Goal: Task Accomplishment & Management: Use online tool/utility

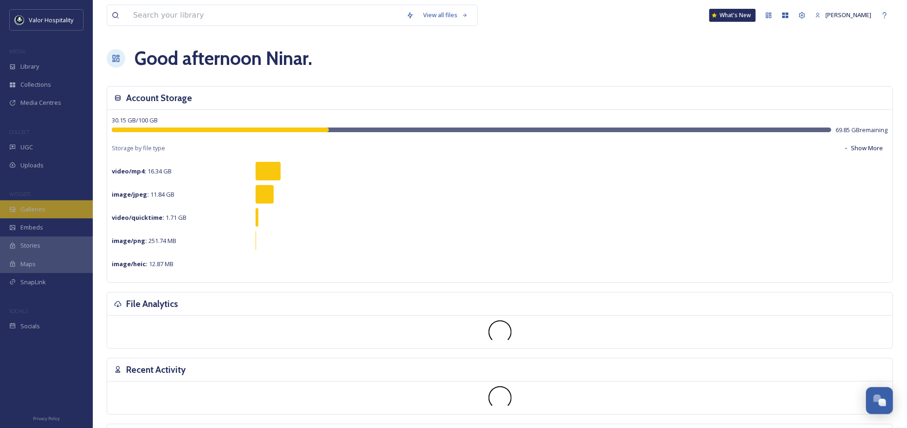
click at [34, 206] on span "Galleries" at bounding box center [32, 209] width 25 height 9
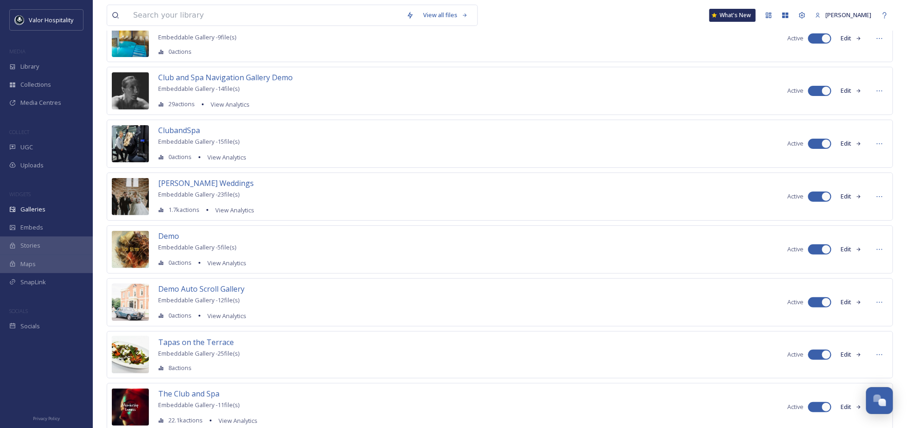
scroll to position [105, 0]
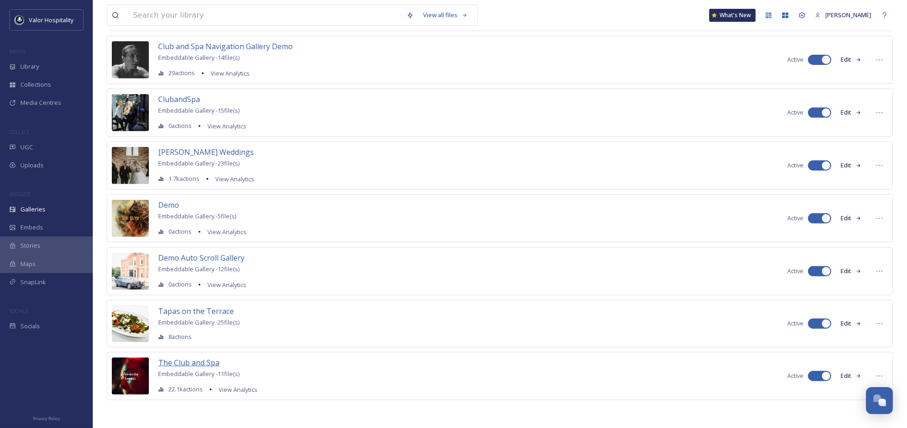
click at [196, 363] on span "The Club and Spa" at bounding box center [188, 363] width 61 height 10
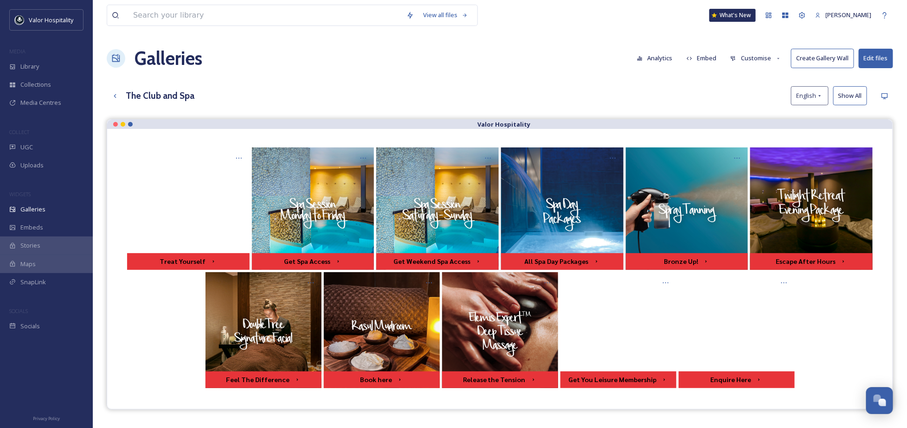
click at [655, 57] on button "Analytics" at bounding box center [655, 58] width 45 height 18
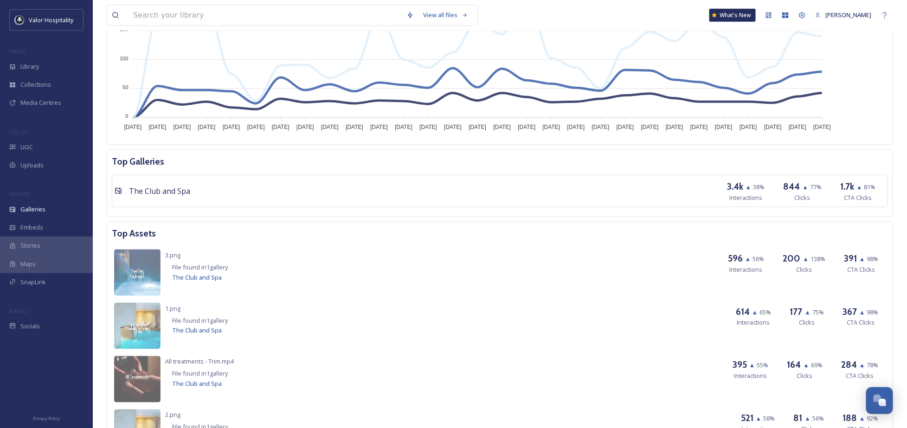
scroll to position [433, 0]
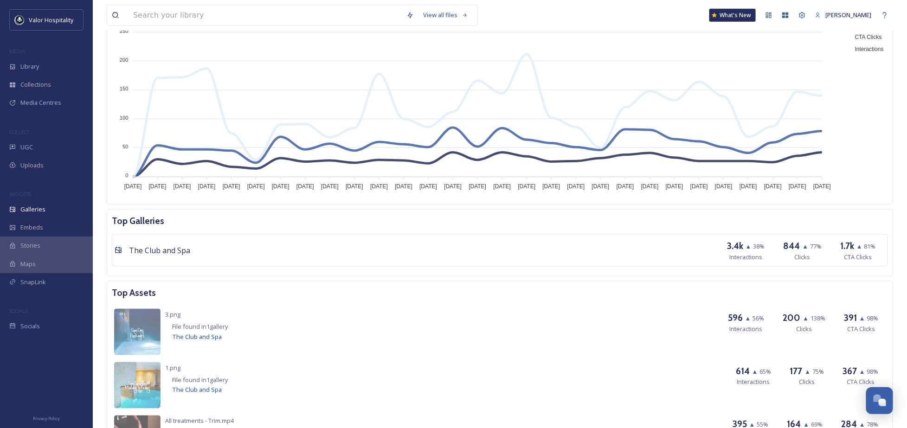
click at [804, 248] on span "▲" at bounding box center [806, 246] width 6 height 8
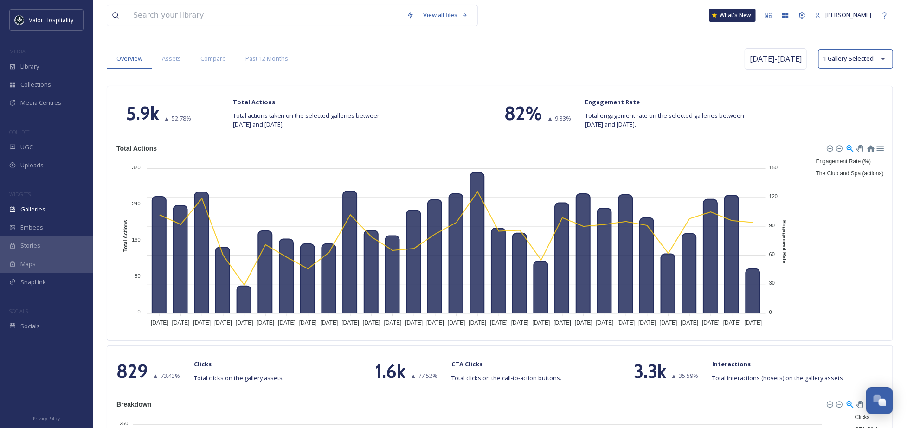
scroll to position [0, 0]
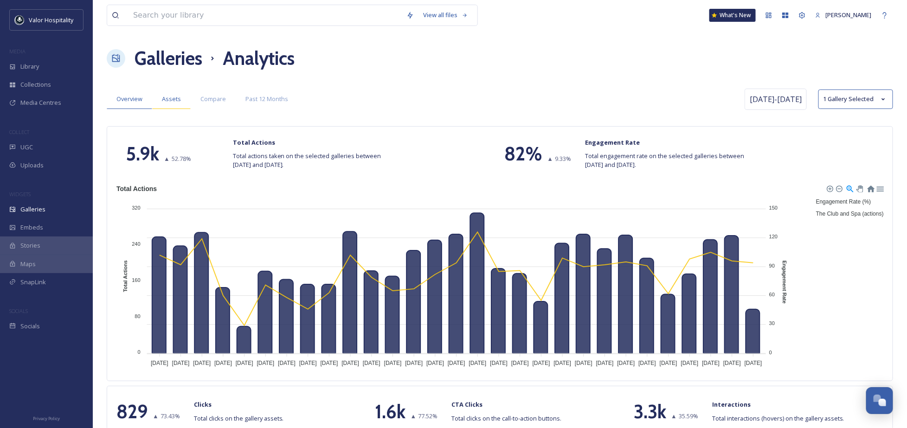
click at [182, 99] on div "Assets" at bounding box center [171, 99] width 39 height 19
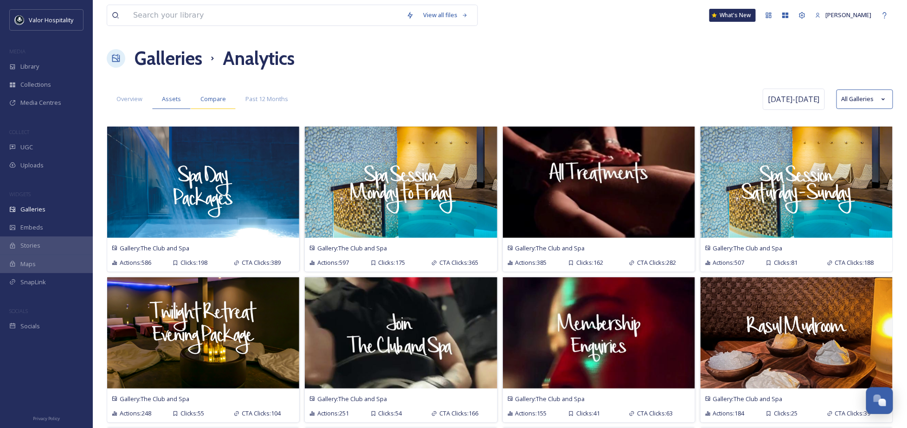
click at [204, 97] on span "Compare" at bounding box center [214, 99] width 26 height 9
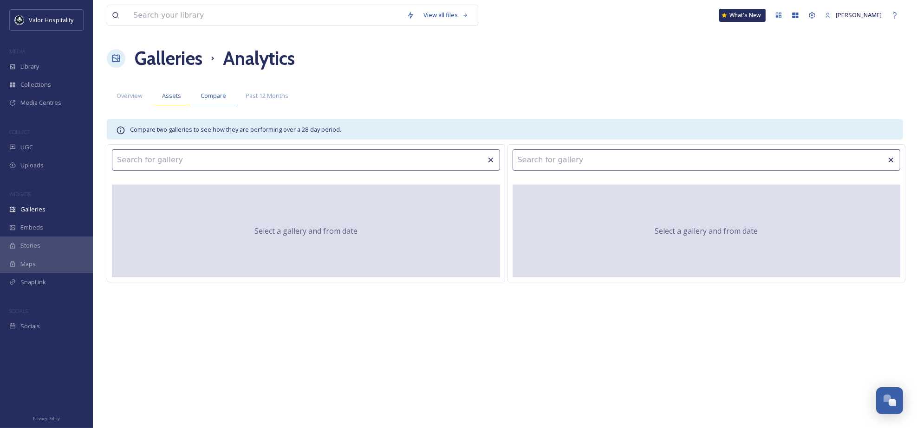
click at [174, 96] on span "Assets" at bounding box center [171, 95] width 19 height 9
